Goal: Task Accomplishment & Management: Manage account settings

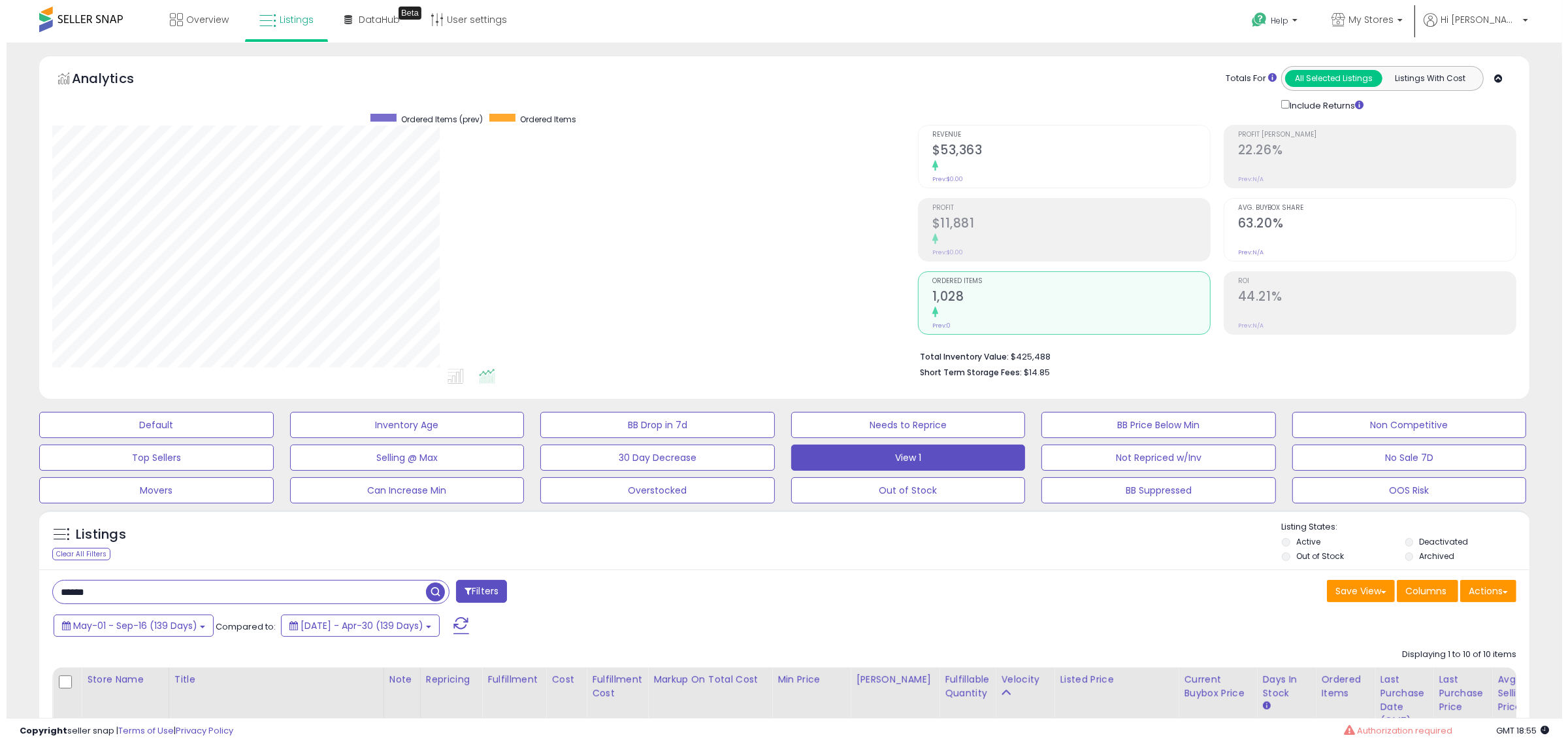
scroll to position [268, 866]
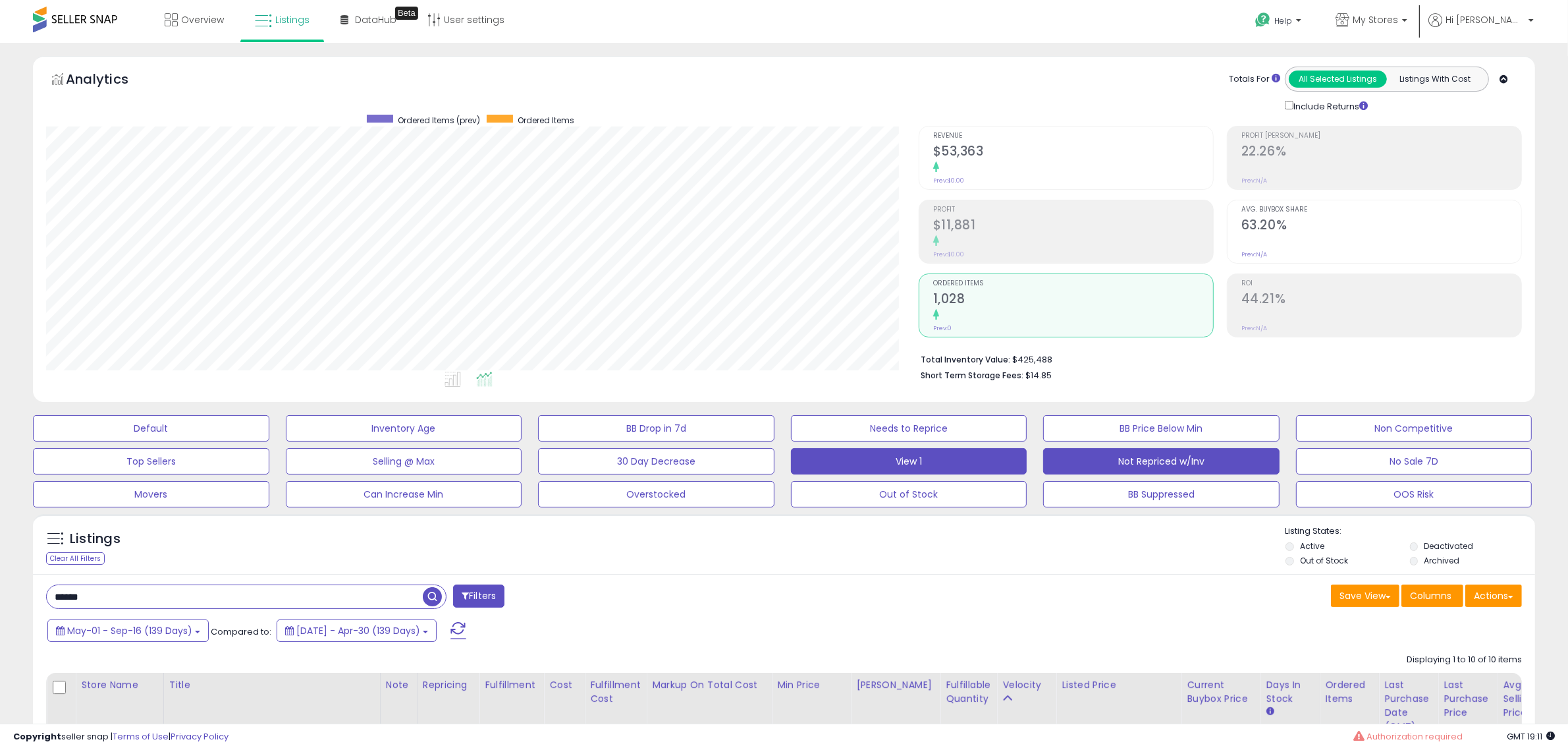
click at [1149, 469] on button "Not Repriced w/Inv" at bounding box center [1161, 460] width 236 height 27
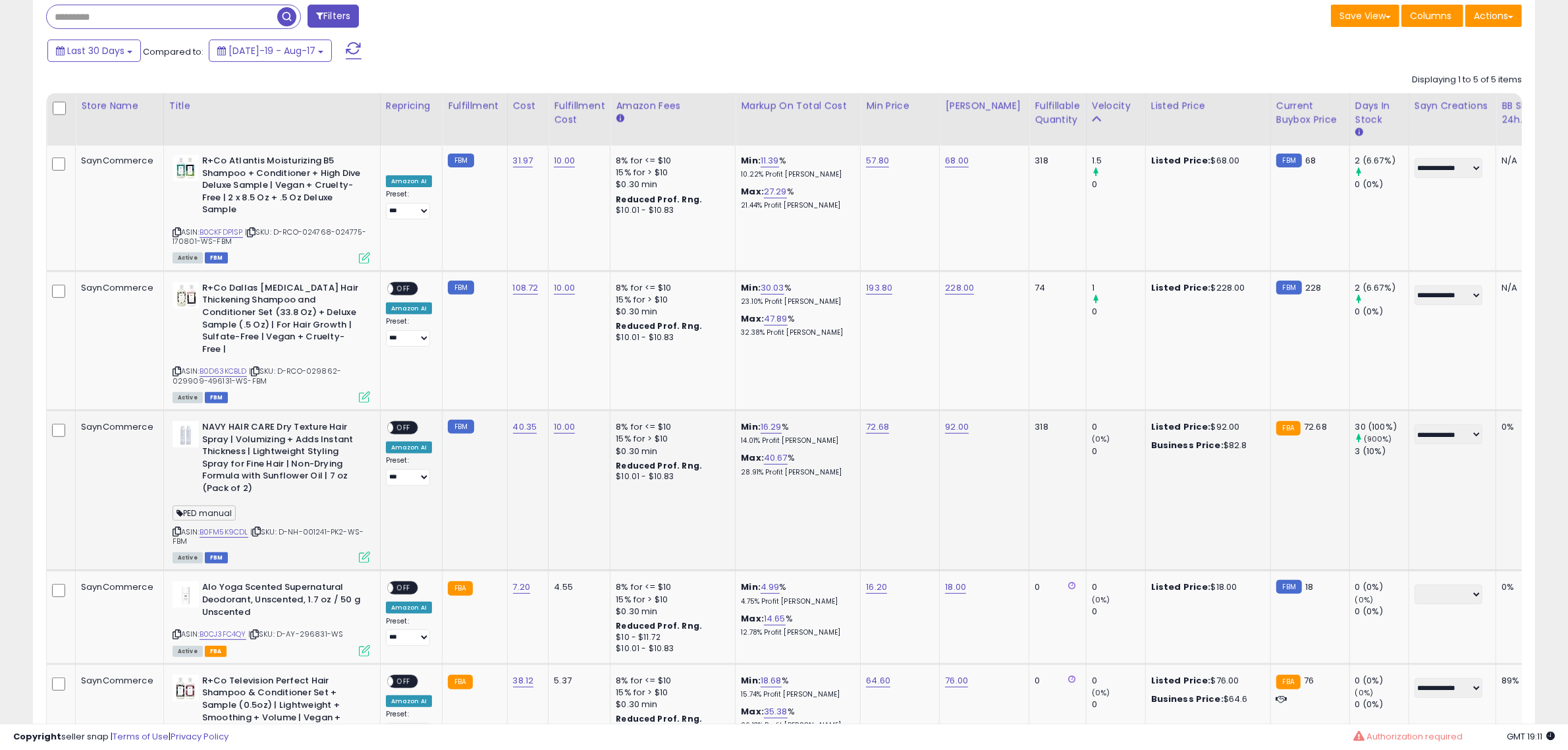
scroll to position [557, 0]
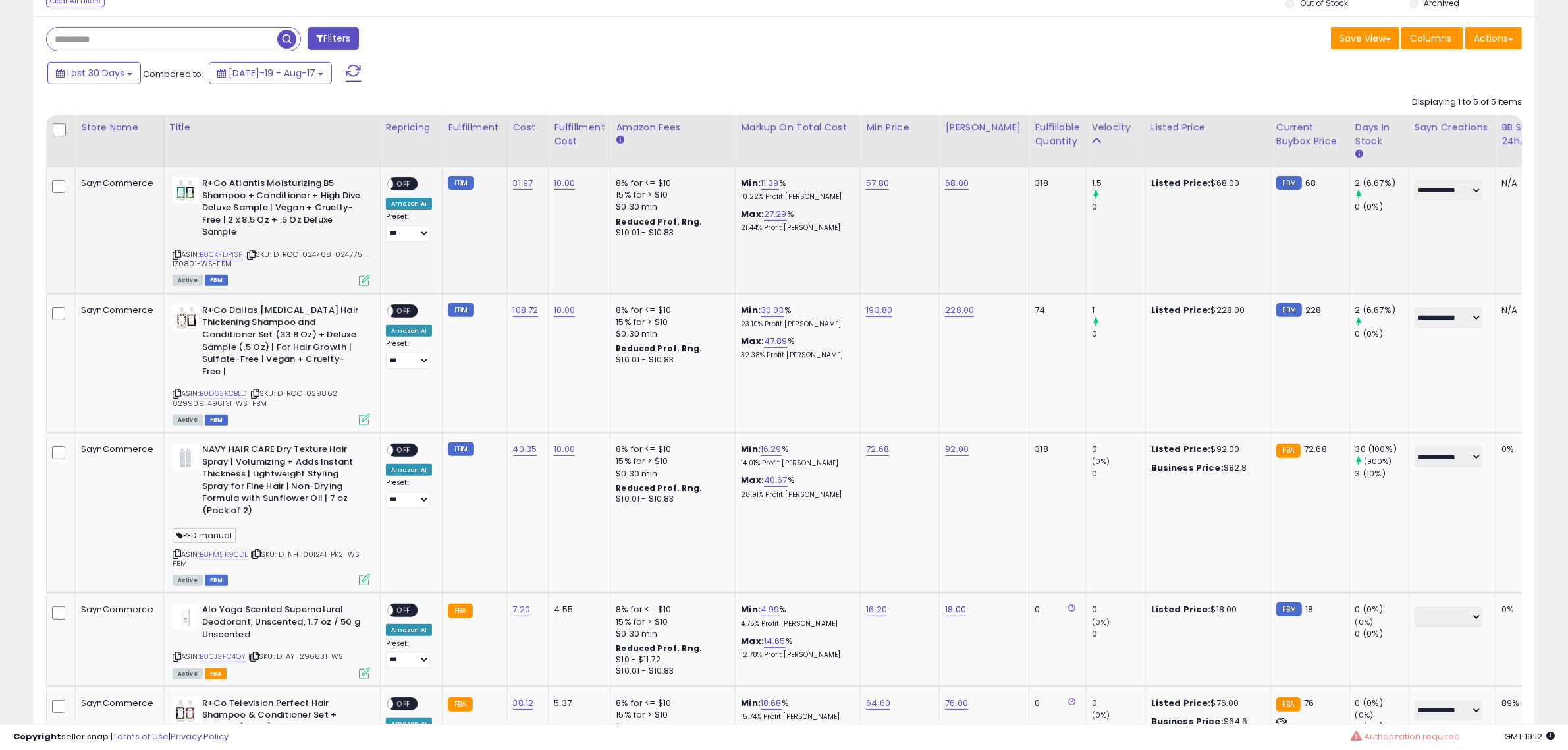
click at [177, 253] on icon at bounding box center [177, 254] width 9 height 7
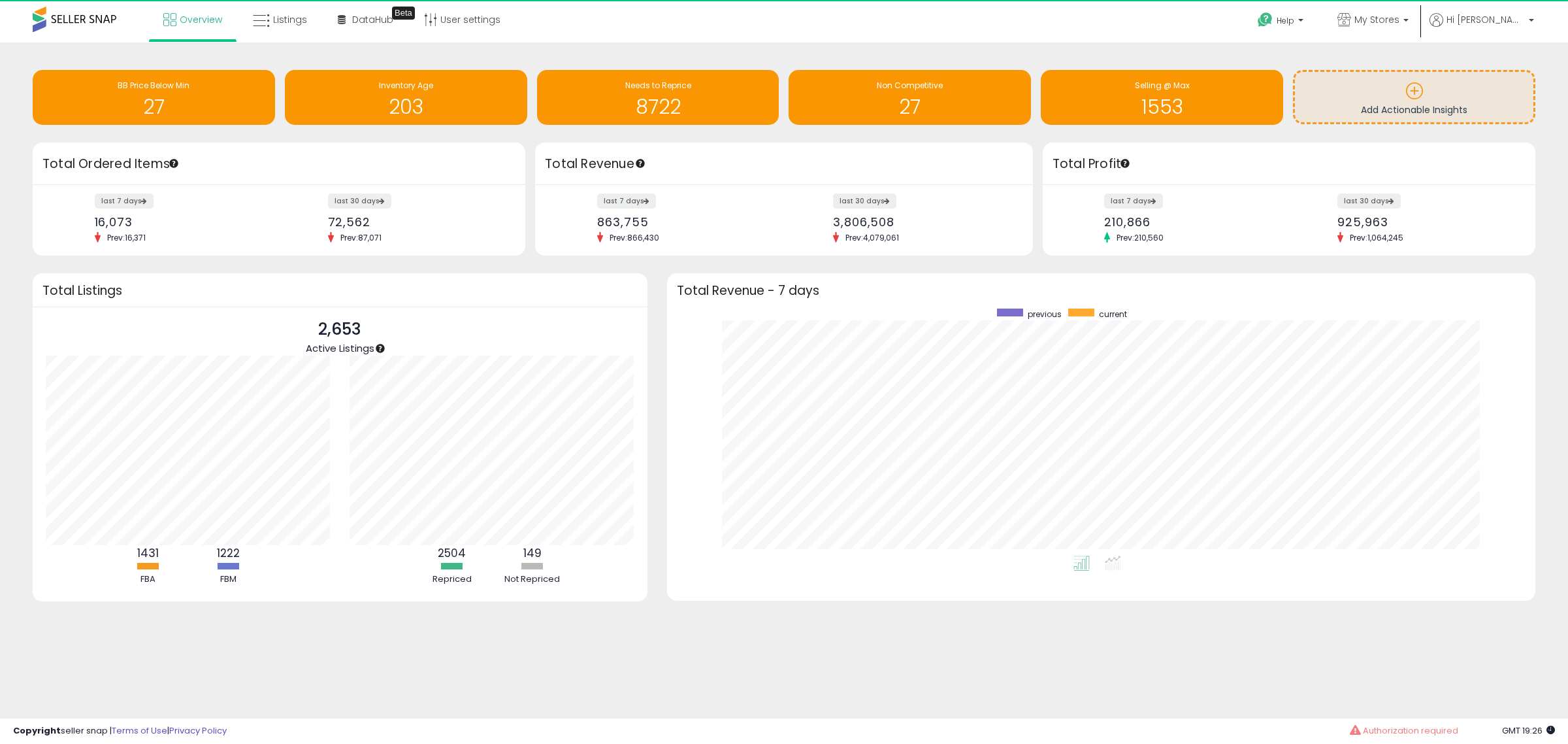
scroll to position [247, 843]
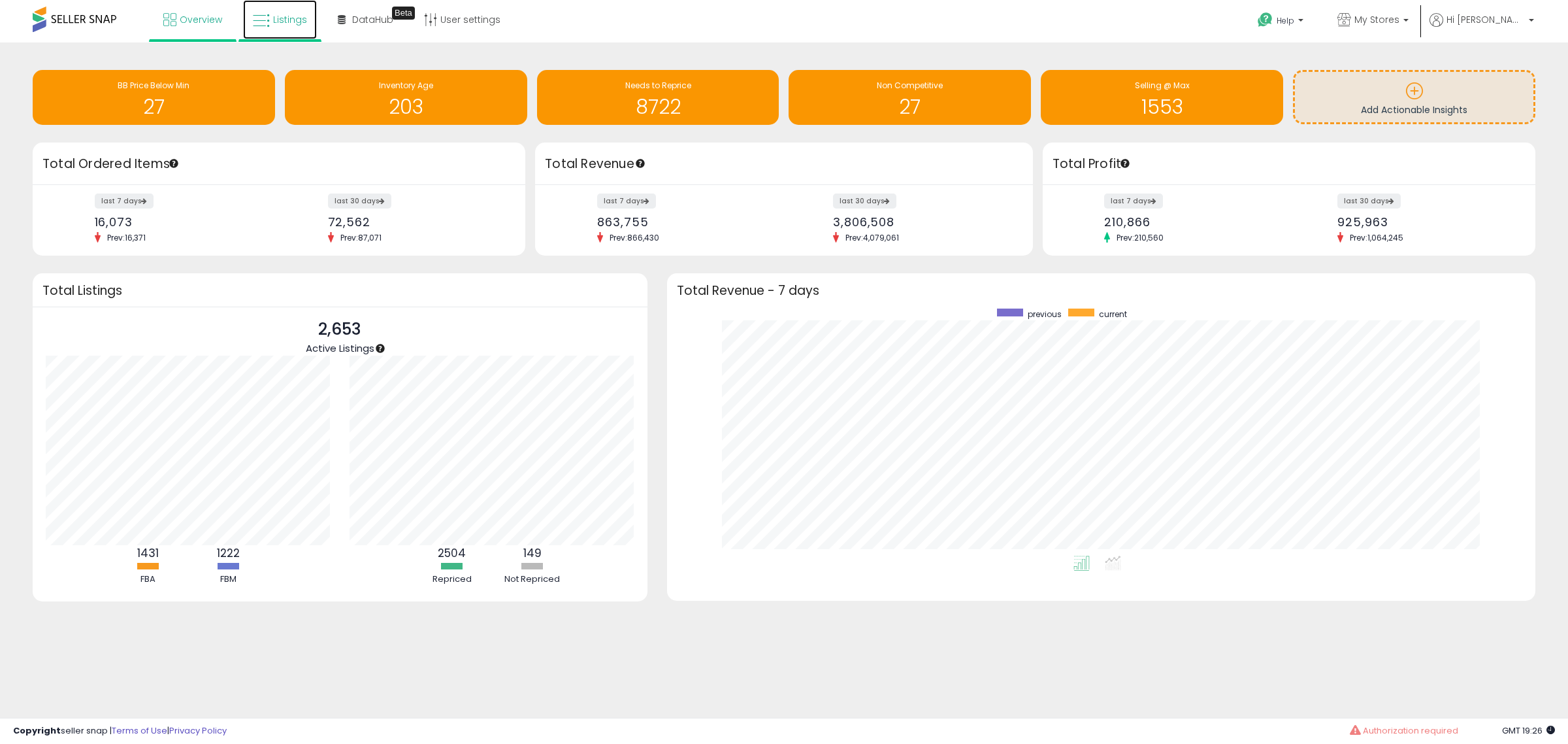
click at [294, 18] on span "Listings" at bounding box center [290, 19] width 34 height 13
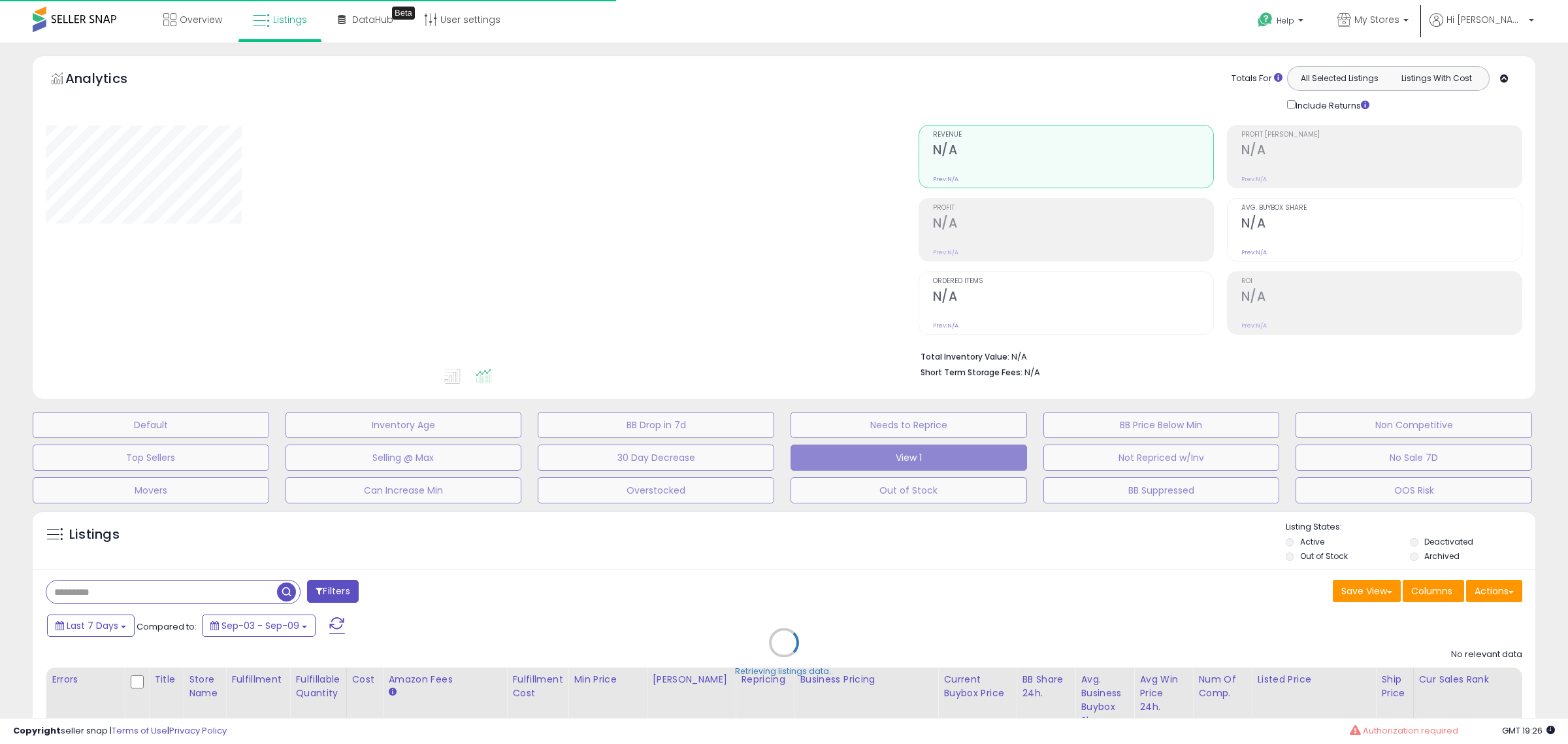
type input "**********"
